Goal: Book appointment/travel/reservation

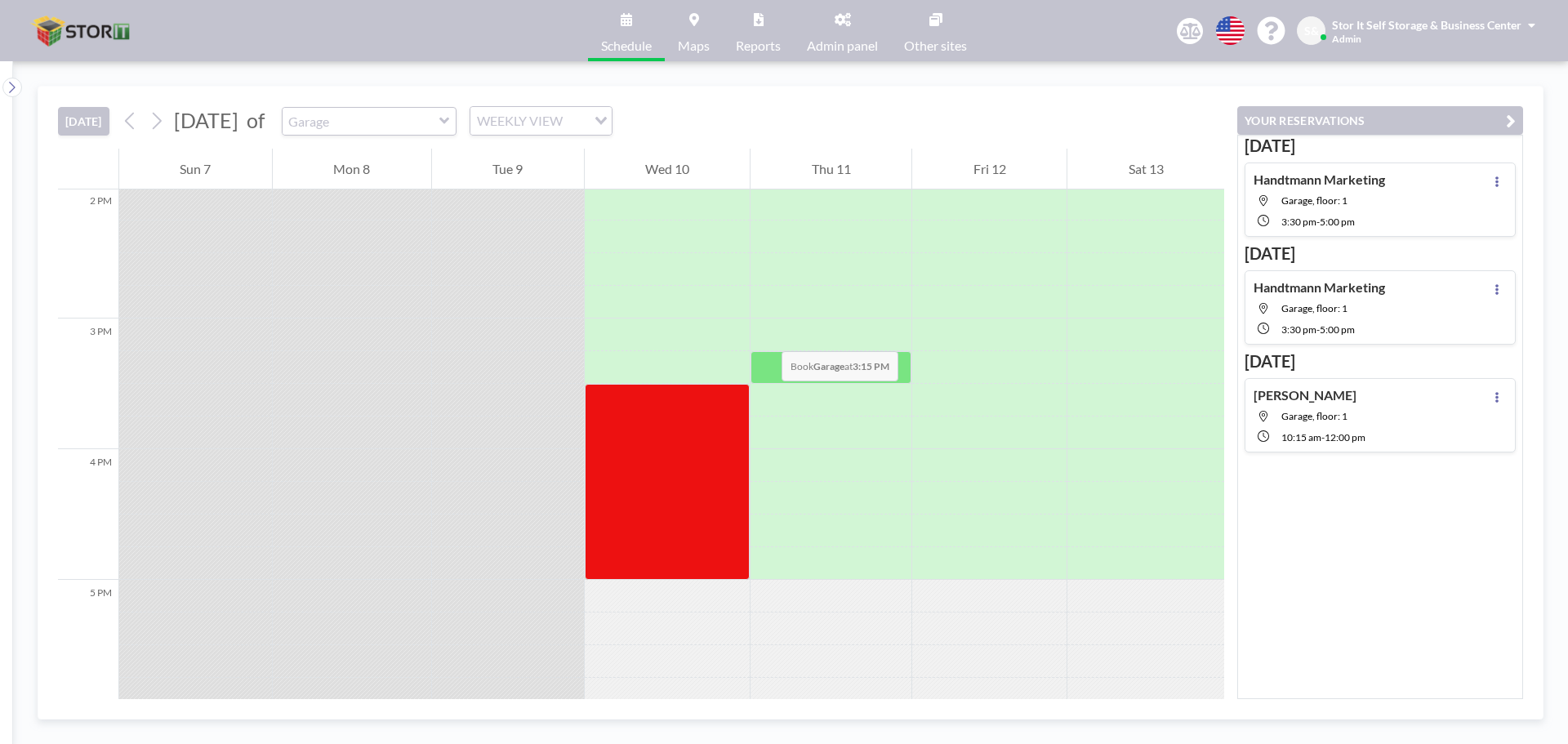
scroll to position [1879, 0]
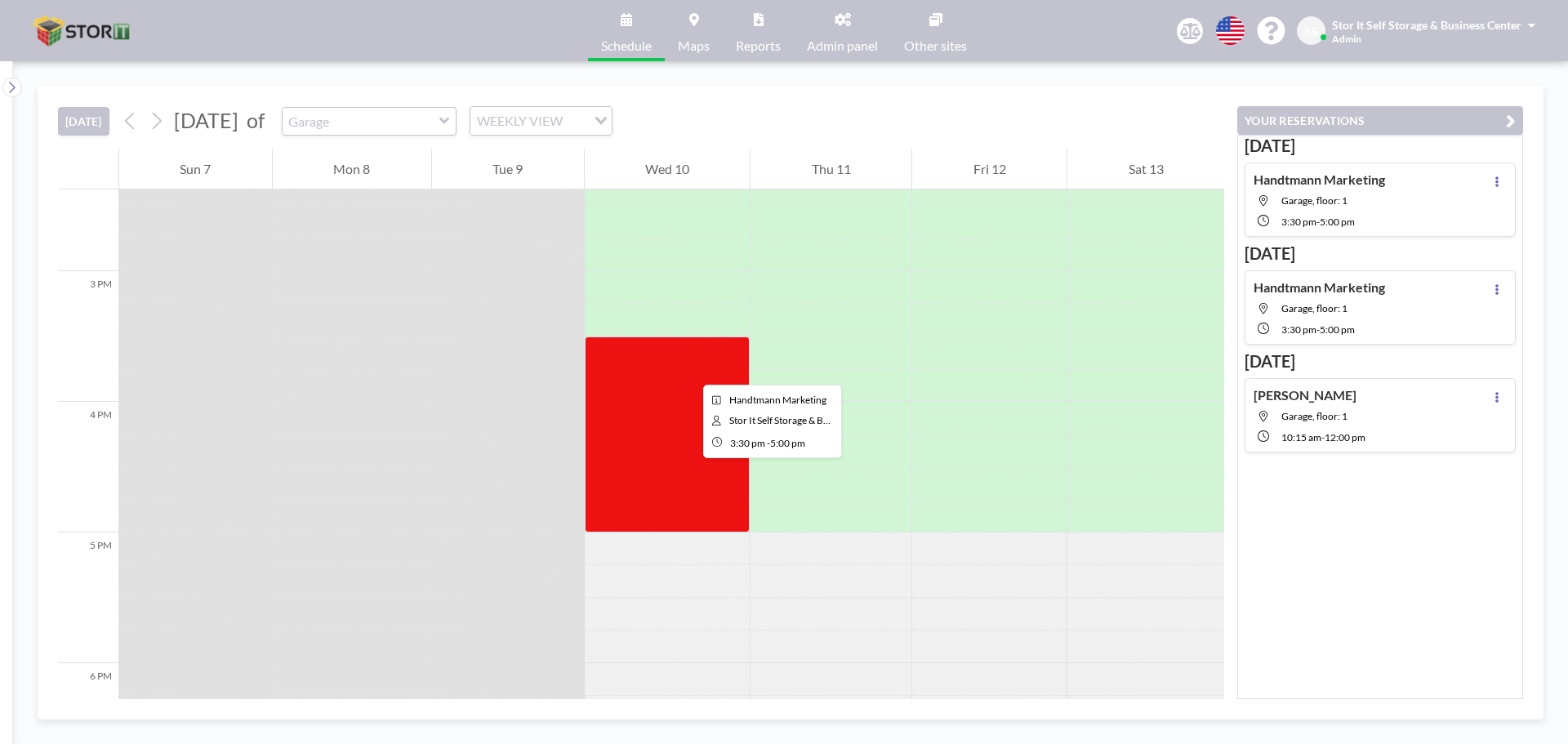
click at [690, 370] on div at bounding box center [667, 434] width 166 height 196
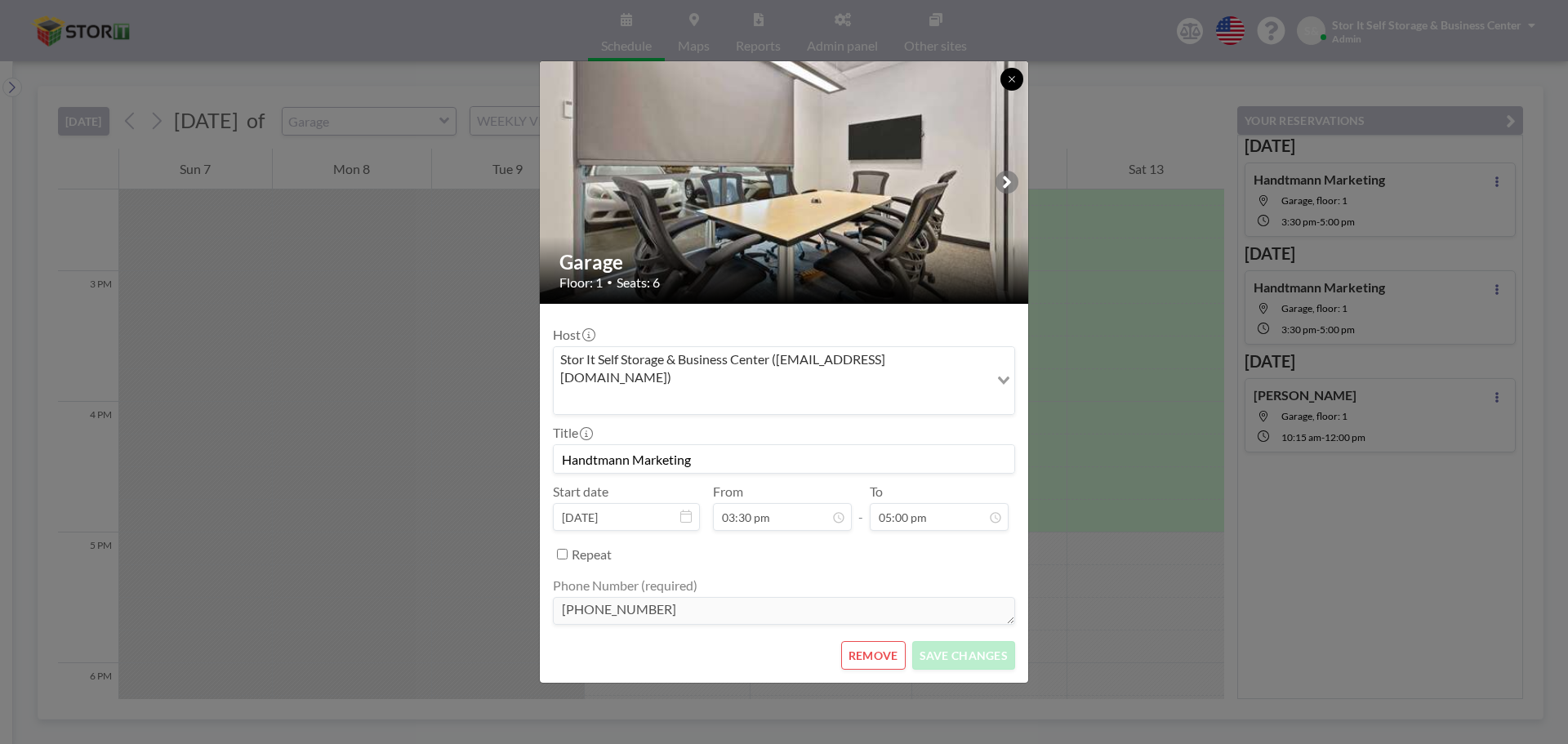
click at [1016, 84] on icon at bounding box center [1012, 79] width 10 height 10
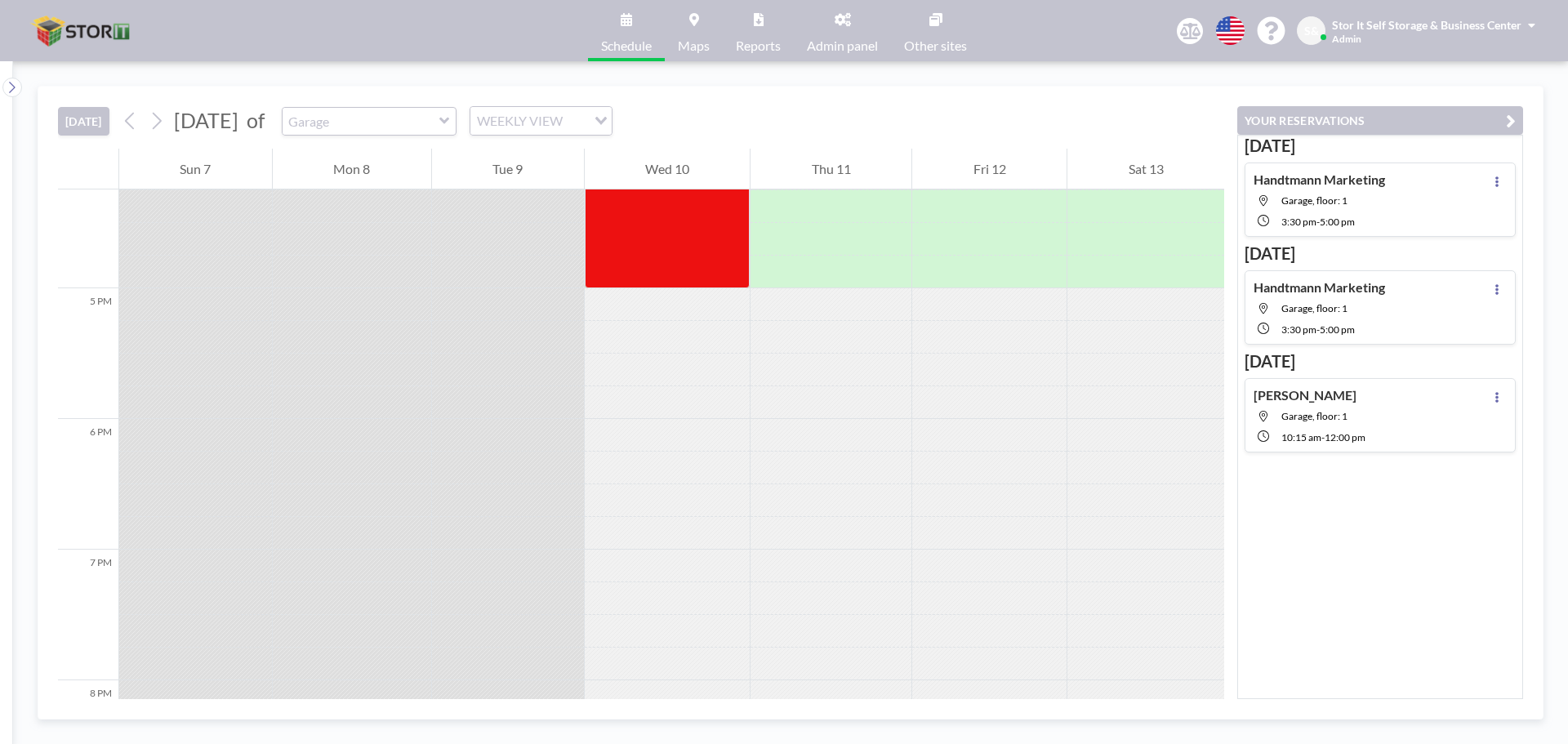
scroll to position [2124, 0]
click at [155, 122] on icon at bounding box center [156, 120] width 15 height 24
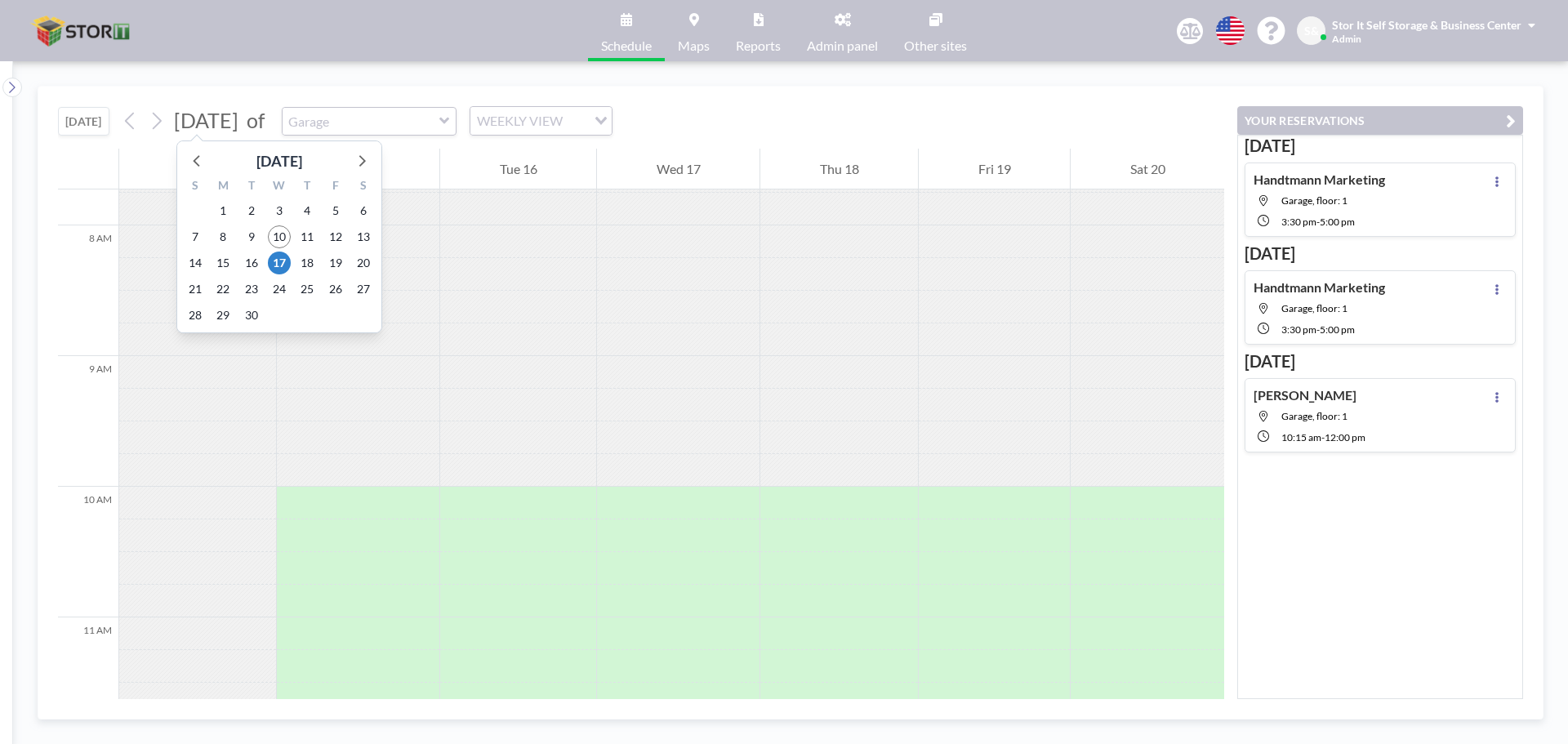
scroll to position [1013, 0]
click at [282, 288] on span "24" at bounding box center [279, 289] width 23 height 23
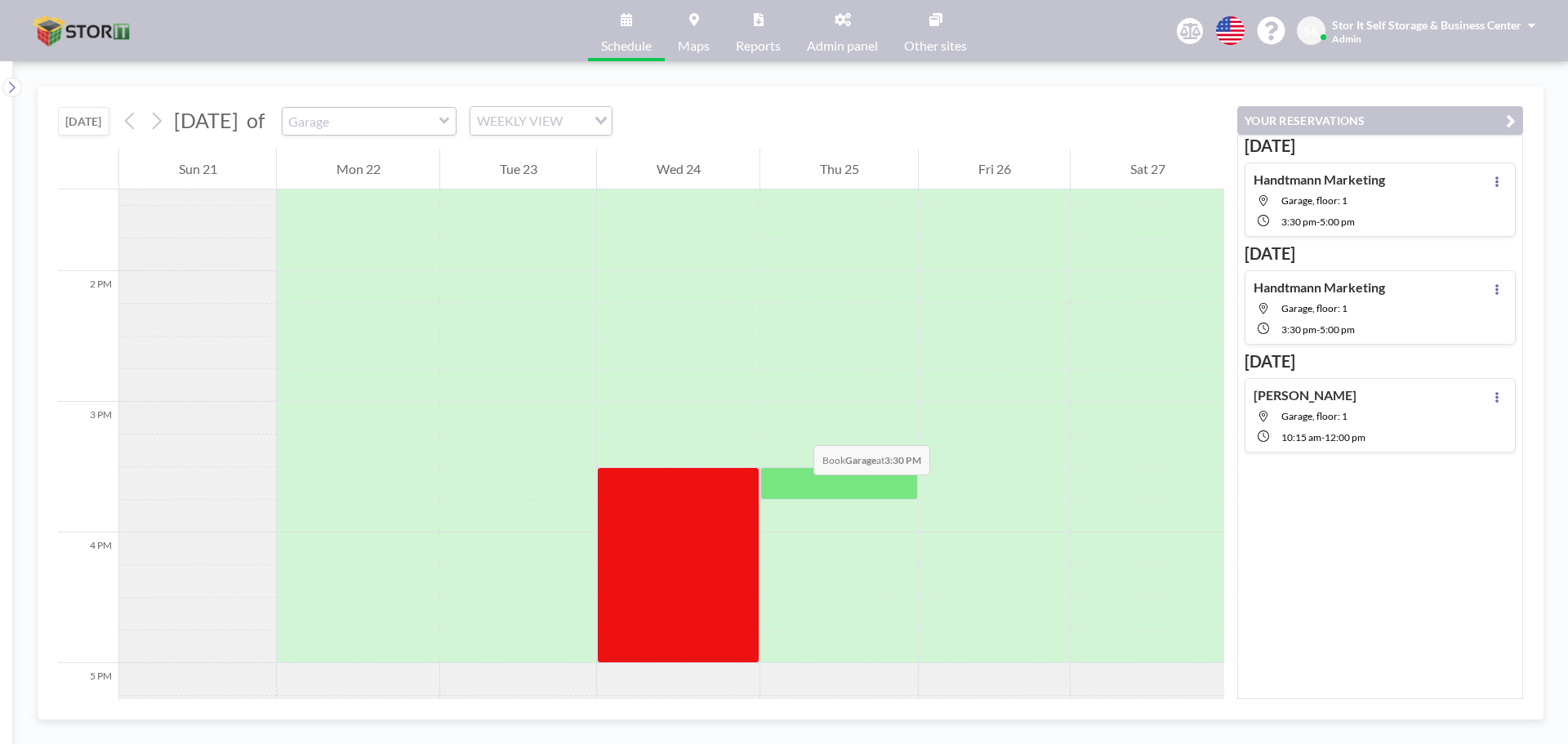
scroll to position [1912, 0]
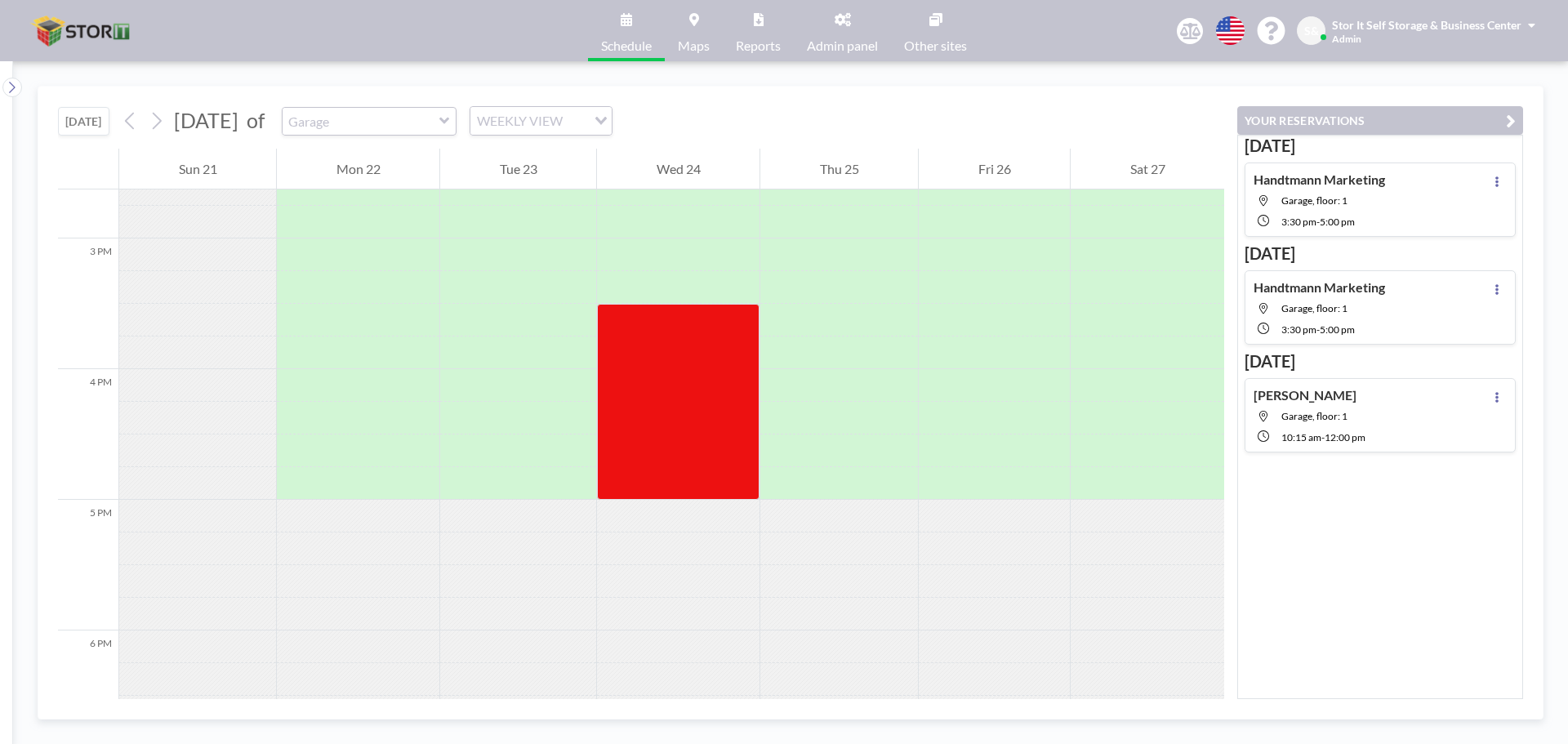
click at [450, 121] on icon at bounding box center [445, 120] width 11 height 16
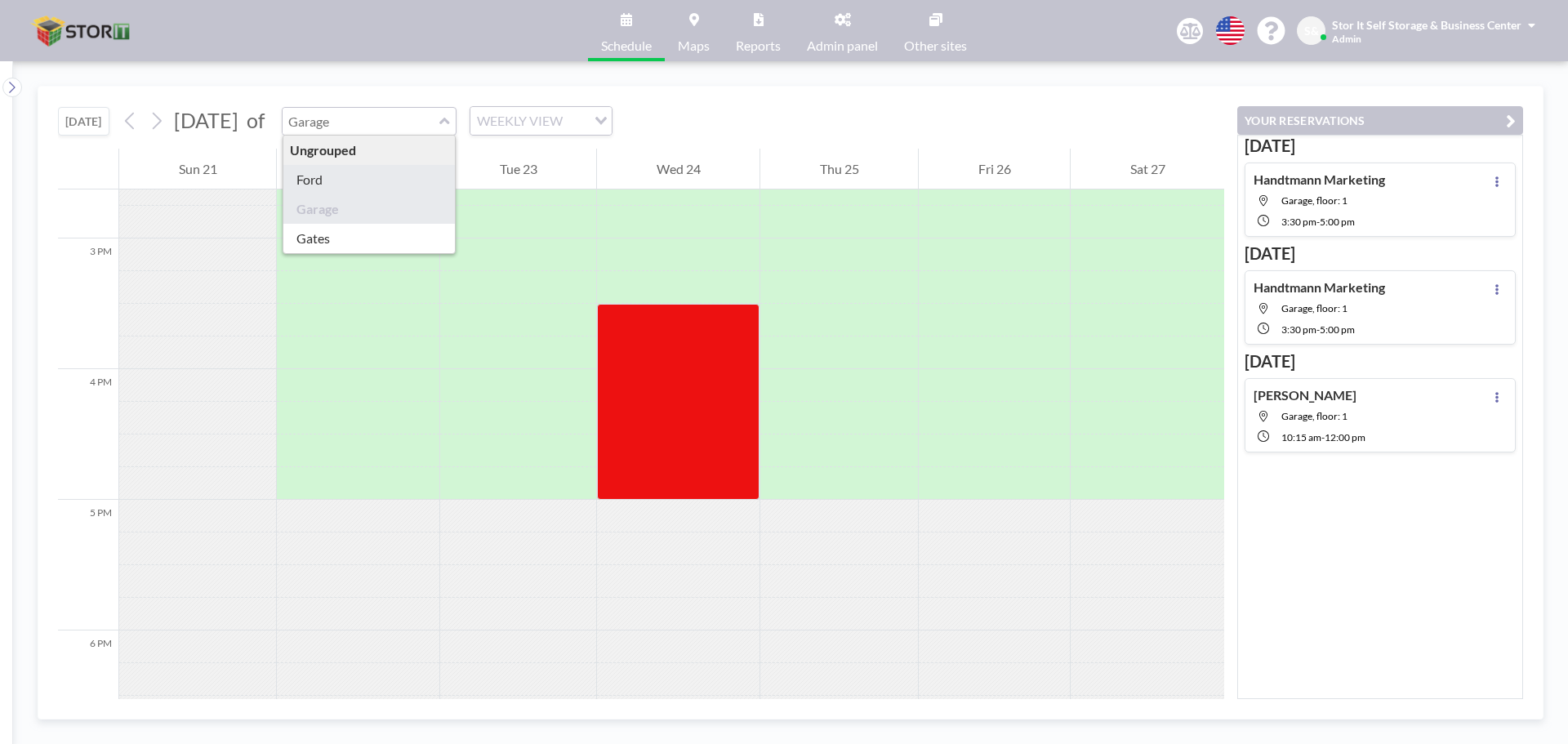
type input "Ford"
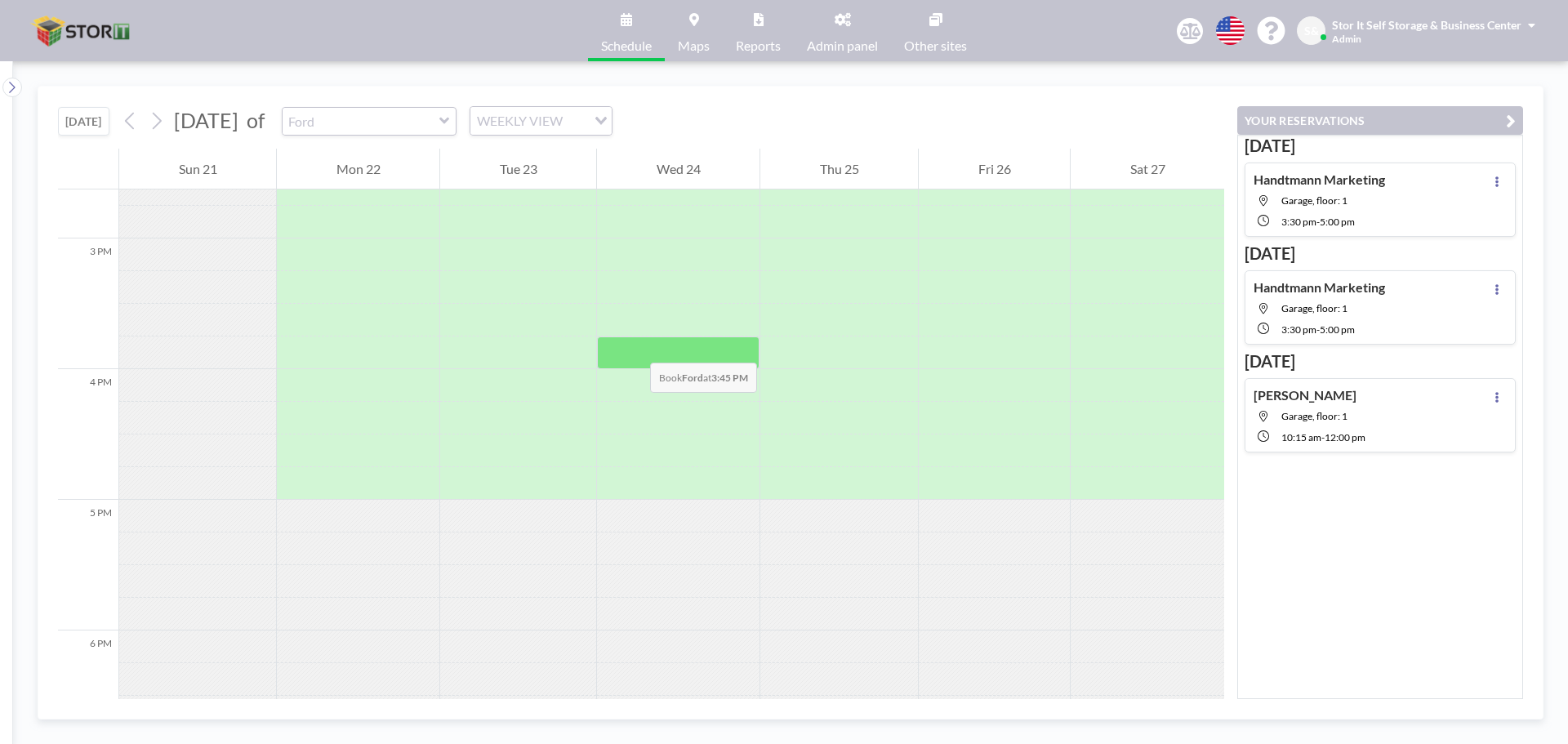
scroll to position [1830, 0]
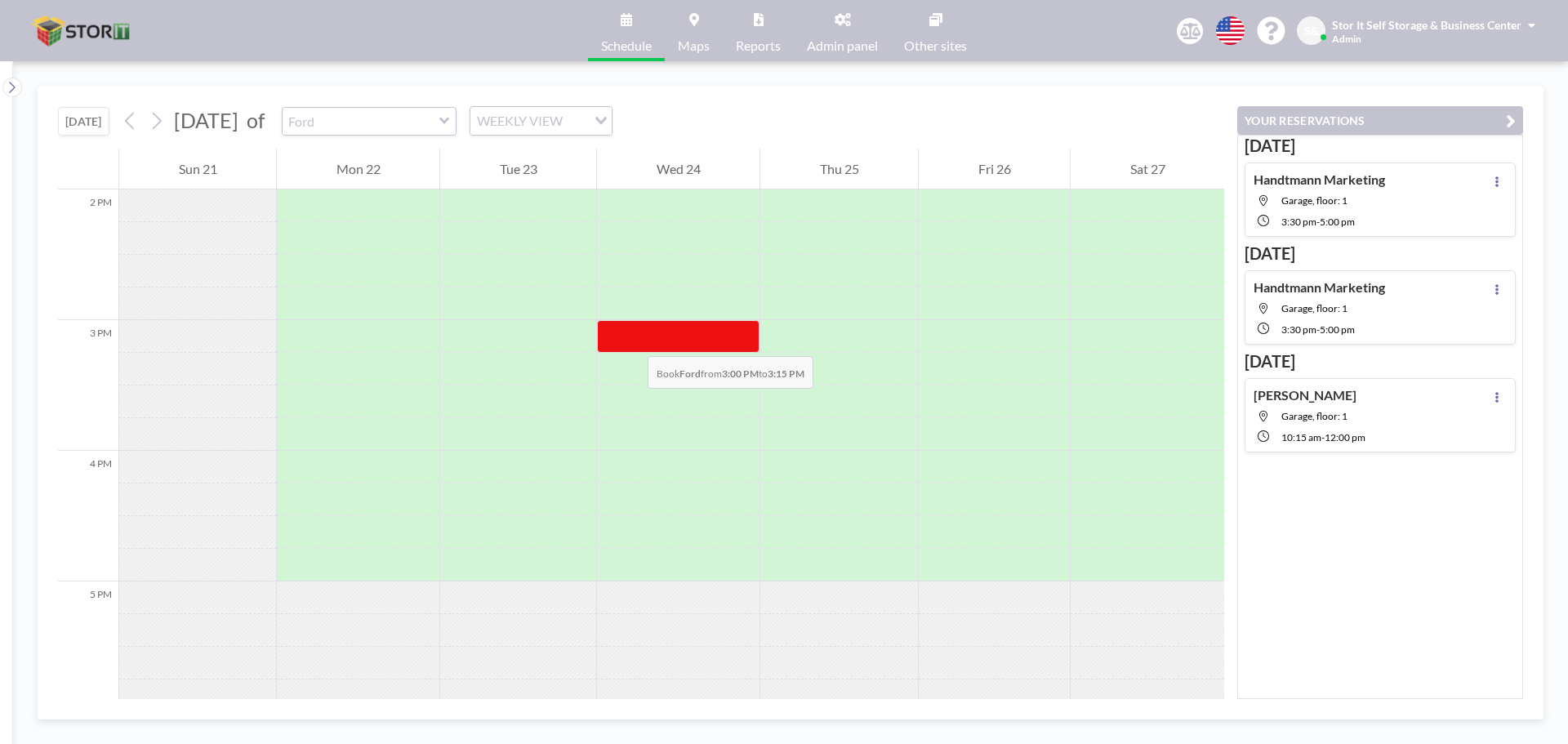
click at [632, 340] on div at bounding box center [678, 336] width 163 height 33
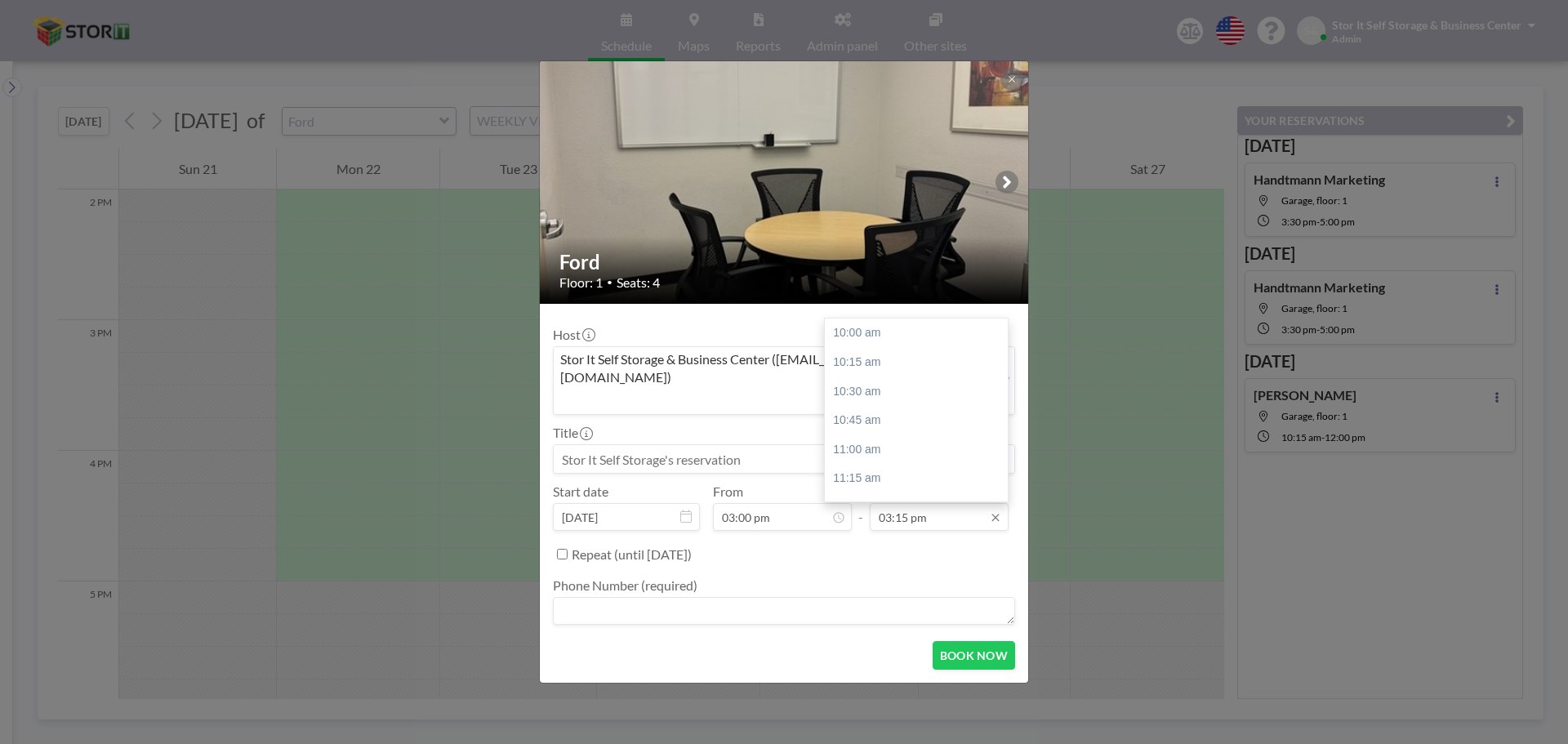
scroll to position [610, 0]
click at [952, 503] on input "03:15 pm" at bounding box center [939, 517] width 139 height 28
click at [905, 473] on div "05:00 pm" at bounding box center [920, 487] width 191 height 29
type input "05:00 pm"
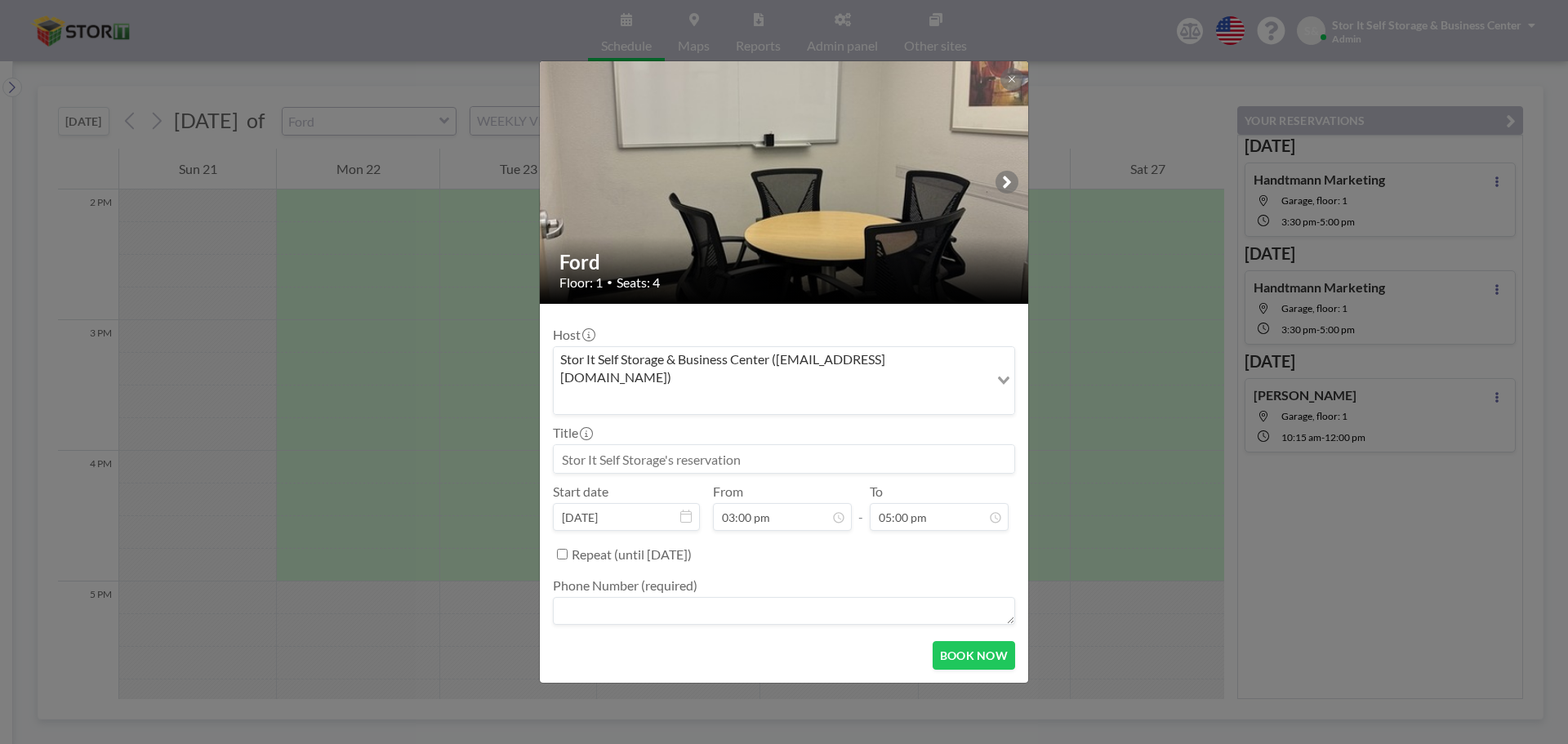
scroll to position [0, 0]
click at [647, 597] on textarea at bounding box center [783, 611] width 462 height 28
click at [601, 597] on textarea "[PERSON_NAME] -287-8090" at bounding box center [783, 611] width 462 height 28
type textarea "[PERSON_NAME] [PHONE_NUMBER]"
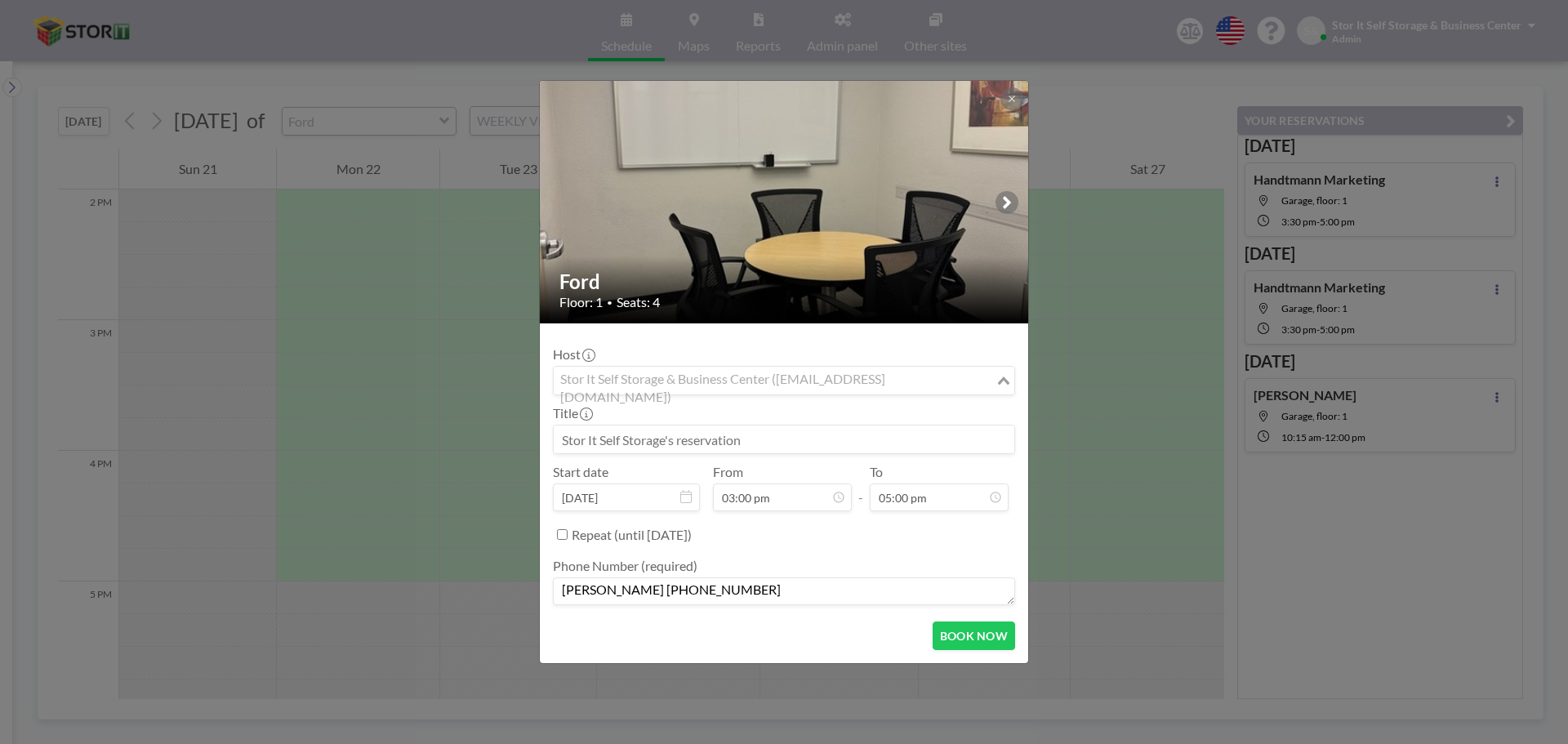
click at [930, 391] on div "Stor It Self Storage & Business Center ([EMAIL_ADDRESS][DOMAIN_NAME]) Loading..." at bounding box center [783, 380] width 461 height 28
click at [930, 390] on input "Search for option" at bounding box center [774, 380] width 439 height 21
click at [1008, 382] on icon "Search for option" at bounding box center [1004, 381] width 12 height 8
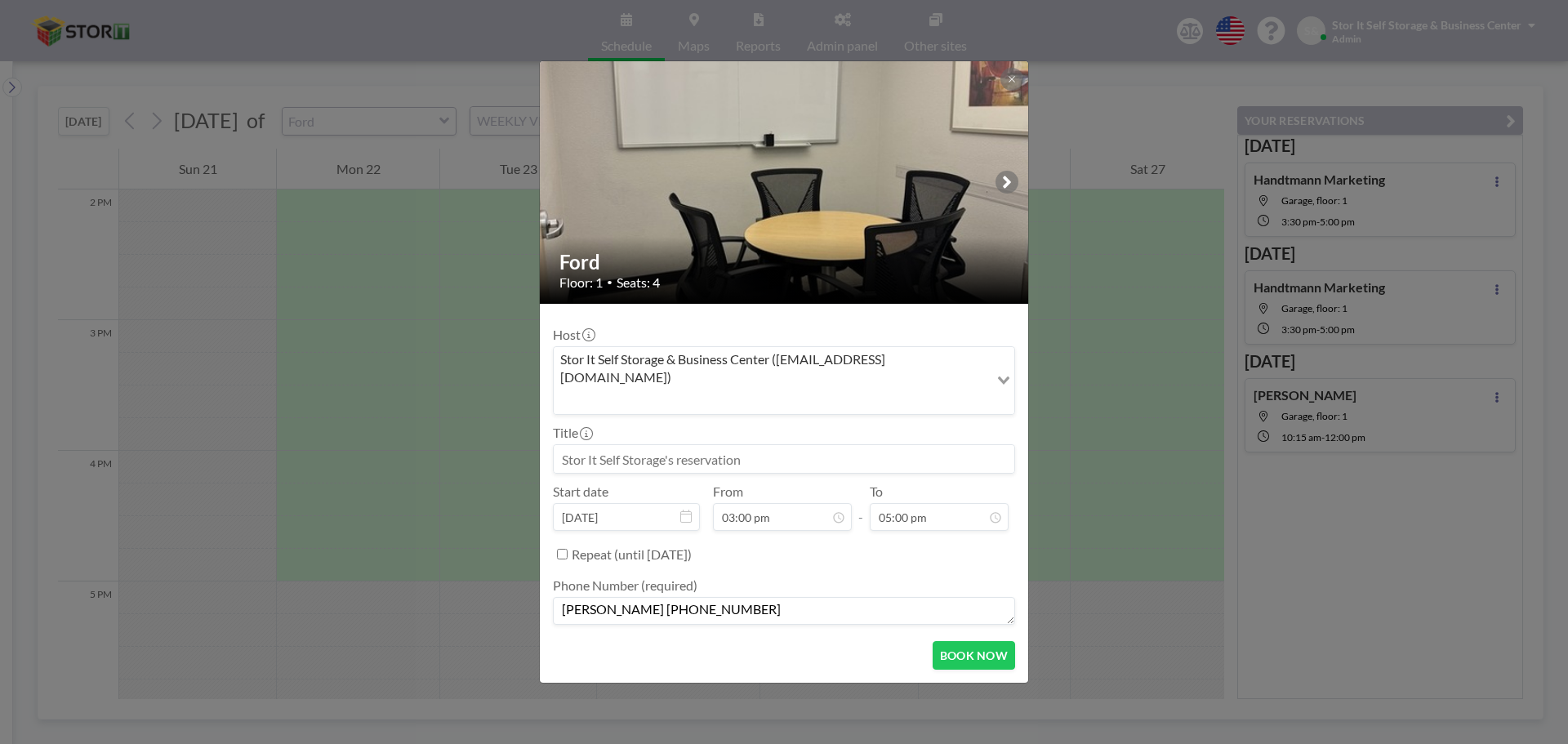
scroll to position [581, 0]
click at [724, 445] on input at bounding box center [783, 458] width 461 height 28
type input "[PERSON_NAME] [PHONE_NUMBER]"
click at [951, 641] on button "BOOK NOW" at bounding box center [973, 656] width 83 height 29
